Goal: Check status: Check status

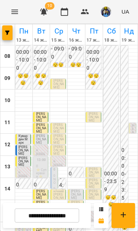
click at [63, 90] on div at bounding box center [58, 92] width 17 height 4
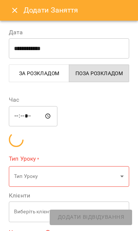
type input "**********"
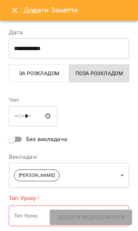
click at [14, 13] on icon "Close" at bounding box center [14, 10] width 9 height 9
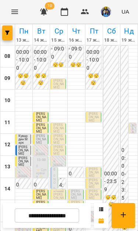
click at [55, 87] on span "[PERSON_NAME]" at bounding box center [58, 84] width 10 height 10
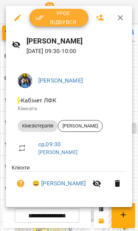
click at [43, 20] on icon "button" at bounding box center [39, 17] width 9 height 9
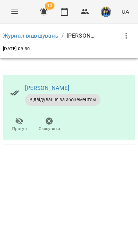
click at [14, 18] on button "Menu" at bounding box center [15, 12] width 18 height 18
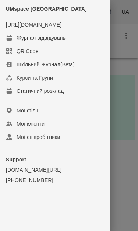
click at [30, 42] on div "Журнал відвідувань" at bounding box center [41, 37] width 49 height 7
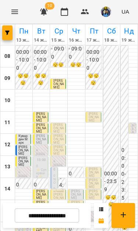
scroll to position [95, 0]
click at [63, 217] on input "**********" at bounding box center [47, 216] width 65 height 14
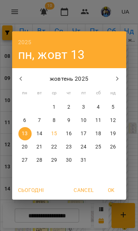
click at [34, 149] on span "21" at bounding box center [39, 146] width 13 height 7
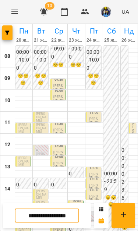
scroll to position [95, 0]
click at [41, 219] on p "[PERSON_NAME]" at bounding box center [41, 224] width 11 height 10
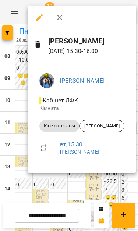
click at [14, 103] on div at bounding box center [69, 115] width 138 height 231
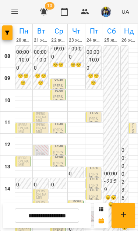
scroll to position [86, 0]
click at [94, 215] on p "0" at bounding box center [94, 216] width 11 height 3
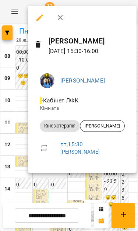
click at [109, 188] on div at bounding box center [69, 115] width 138 height 231
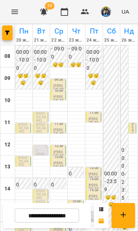
scroll to position [56, 0]
click at [69, 213] on input "**********" at bounding box center [47, 216] width 65 height 14
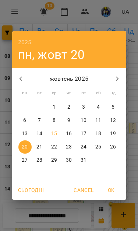
click at [55, 136] on p "15" at bounding box center [54, 133] width 6 height 7
type input "**********"
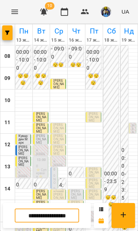
scroll to position [35, 0]
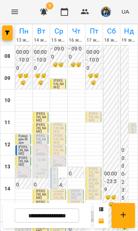
scroll to position [70, 0]
click at [109, 179] on div "00:00 - 23:59 😴😴😴" at bounding box center [111, 189] width 15 height 287
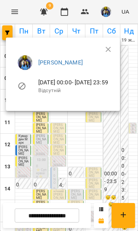
click at [117, 48] on button "button" at bounding box center [109, 50] width 18 height 18
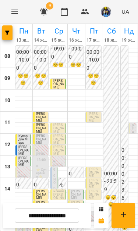
click at [128, 48] on div "00:00 - 23:59 😴😴😴" at bounding box center [124, 189] width 7 height 287
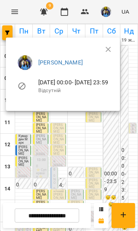
click at [113, 49] on icon "button" at bounding box center [108, 49] width 9 height 9
